Goal: Transaction & Acquisition: Purchase product/service

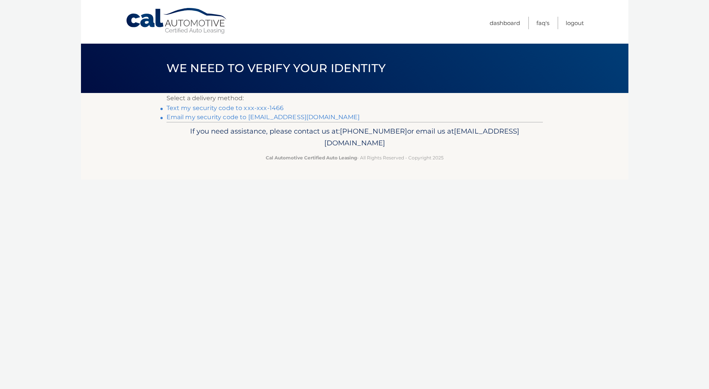
click at [198, 110] on link "Text my security code to xxx-xxx-1466" at bounding box center [224, 107] width 117 height 7
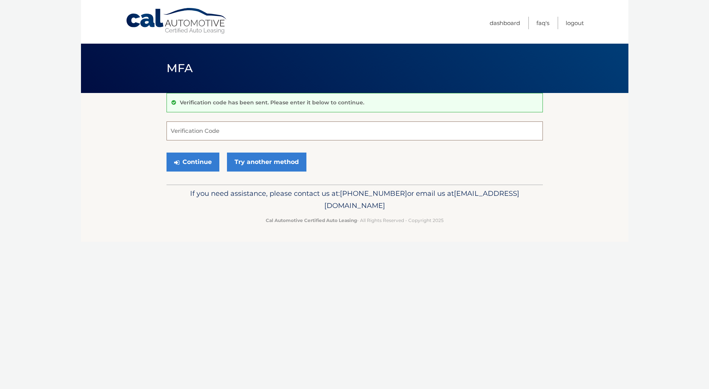
click at [198, 130] on input "Verification Code" at bounding box center [354, 131] width 376 height 19
type input "344162"
click at [203, 162] on button "Continue" at bounding box center [192, 162] width 53 height 19
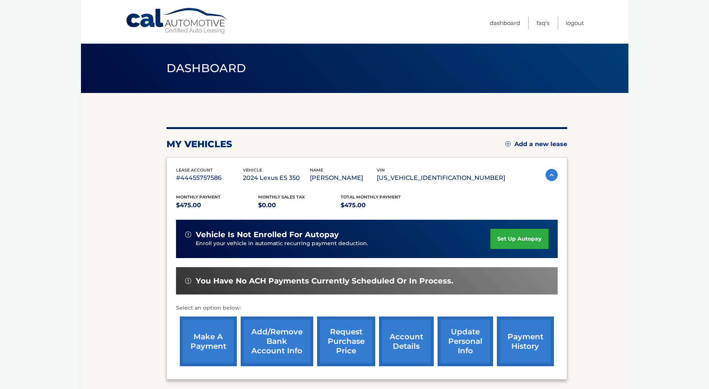
click at [209, 345] on link "make a payment" at bounding box center [208, 342] width 57 height 50
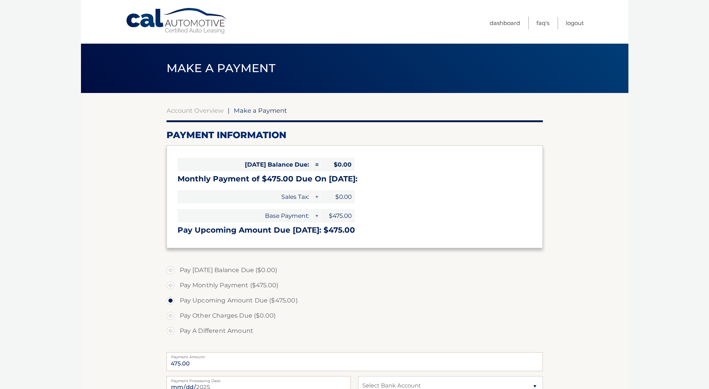
click at [398, 302] on label "Pay Upcoming Amount Due ($475.00)" at bounding box center [354, 300] width 376 height 15
click at [177, 302] on input "Pay Upcoming Amount Due ($475.00)" at bounding box center [173, 299] width 8 height 12
click at [169, 324] on input "Pay A Different Amount" at bounding box center [173, 330] width 8 height 12
radio input "true"
type input "0"
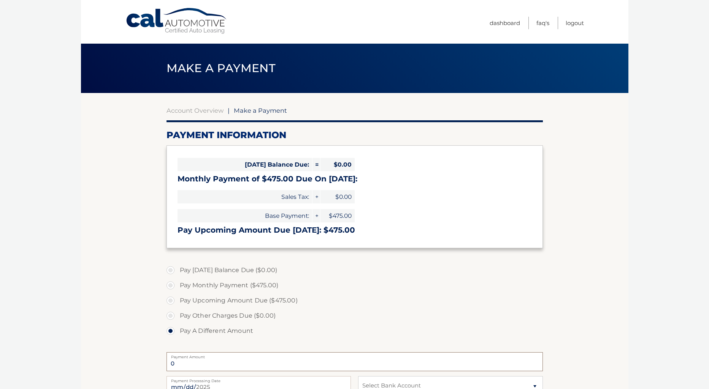
drag, startPoint x: 176, startPoint y: 363, endPoint x: 165, endPoint y: 346, distance: 19.5
click at [159, 356] on section "Account Overview | Make a Payment Payment Information Today's Balance Due: = $0…" at bounding box center [354, 289] width 547 height 392
drag, startPoint x: 172, startPoint y: 299, endPoint x: 203, endPoint y: 300, distance: 30.8
click at [172, 299] on label "Pay Upcoming Amount Due ($475.00)" at bounding box center [354, 300] width 376 height 15
click at [172, 299] on input "Pay Upcoming Amount Due ($475.00)" at bounding box center [173, 299] width 8 height 12
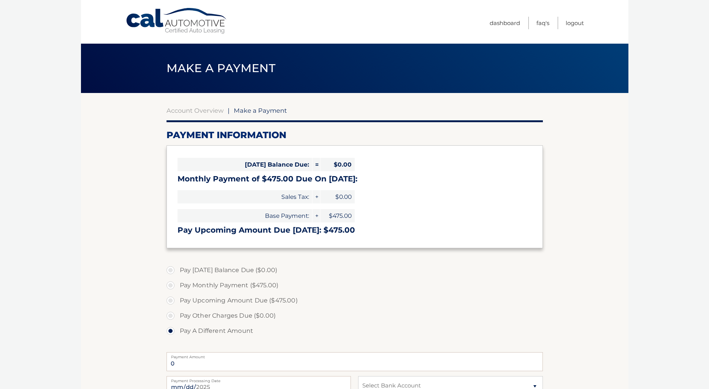
radio input "true"
type input "475.00"
click at [671, 306] on body "Cal Automotive Menu Dashboard FAQ's Logout |" at bounding box center [354, 194] width 709 height 389
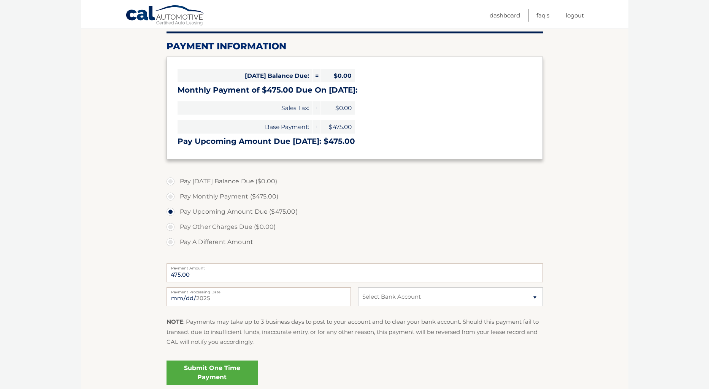
scroll to position [106, 0]
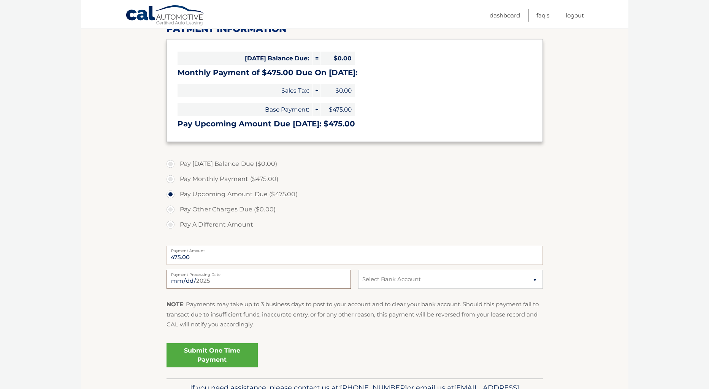
click at [203, 283] on input "2025-09-11" at bounding box center [258, 279] width 184 height 19
type input "2025-09-13"
click at [435, 282] on select "Select Bank Account Checking BANK OF AMERICA N.A. *****3451 Checking BANK OF AM…" at bounding box center [450, 279] width 184 height 19
select select "NGFmYjRiMDctMjNjYy00Yzc4LWI3NTgtNGVjZGRjNTczNTkx"
click at [358, 270] on select "Select Bank Account Checking BANK OF AMERICA N.A. *****3451 Checking BANK OF AM…" at bounding box center [450, 279] width 184 height 19
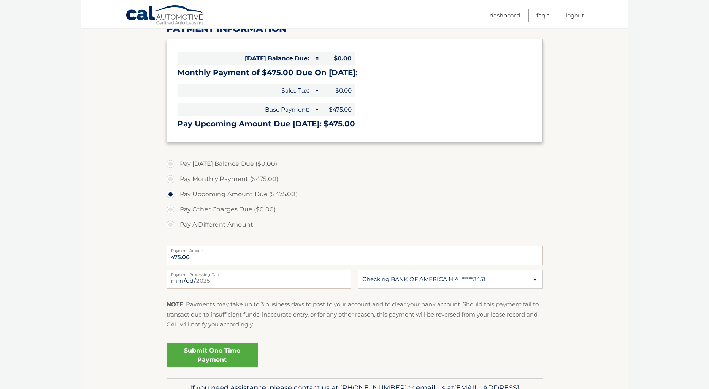
click at [222, 355] on link "Submit One Time Payment" at bounding box center [211, 356] width 91 height 24
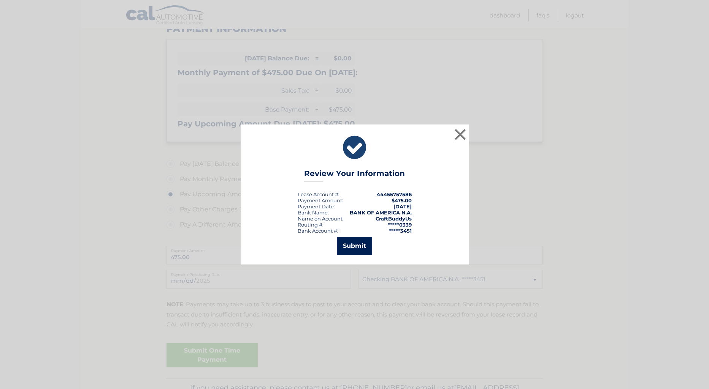
click at [347, 248] on button "Submit" at bounding box center [354, 246] width 35 height 18
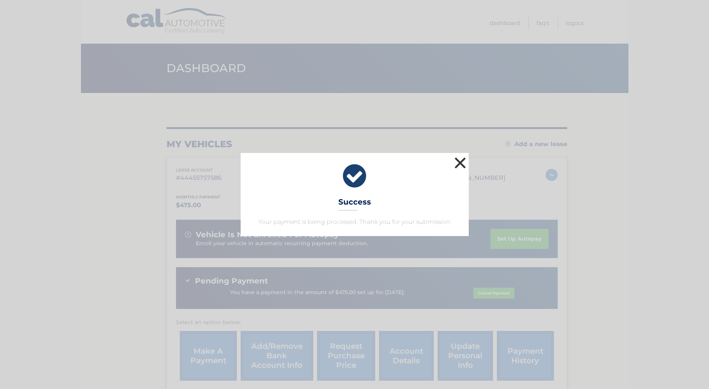
click at [462, 158] on button "×" at bounding box center [460, 162] width 15 height 15
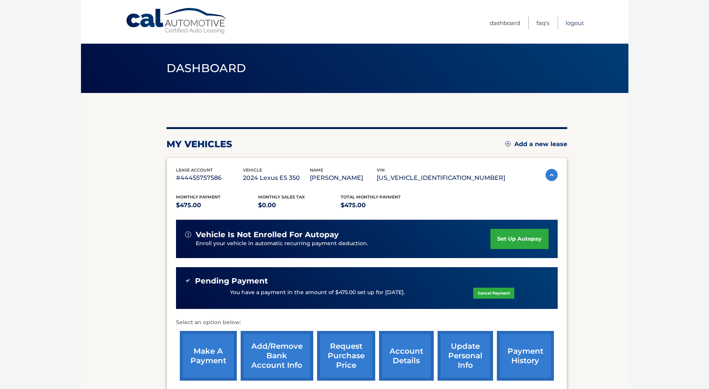
click at [574, 22] on link "Logout" at bounding box center [574, 23] width 18 height 13
